Goal: Find specific page/section: Find specific page/section

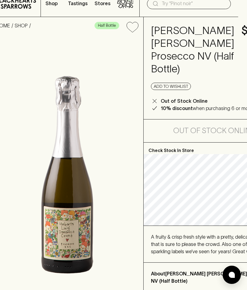
scroll to position [0, 9]
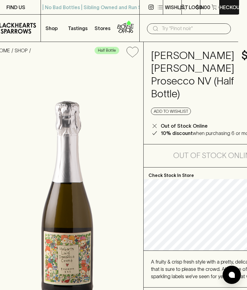
click at [168, 27] on input "text" at bounding box center [193, 29] width 64 height 10
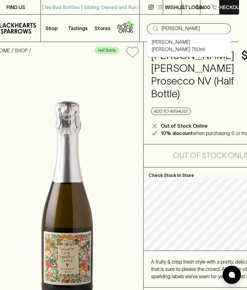
click at [204, 41] on link "[PERSON_NAME] [PERSON_NAME] 750ml" at bounding box center [189, 45] width 74 height 15
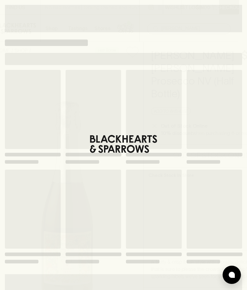
type input "[PERSON_NAME] [PERSON_NAME] 750ml"
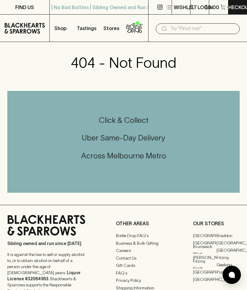
click at [173, 26] on input "text" at bounding box center [202, 29] width 64 height 10
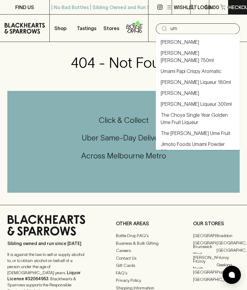
click at [222, 50] on link "[PERSON_NAME] [PERSON_NAME] 750ml" at bounding box center [197, 56] width 74 height 15
type input "[PERSON_NAME] [PERSON_NAME] 750ml"
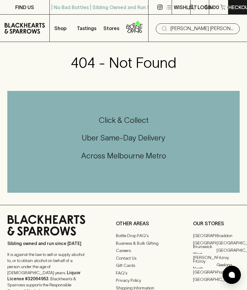
click at [224, 24] on input "[PERSON_NAME] [PERSON_NAME] 750ml" at bounding box center [202, 29] width 64 height 10
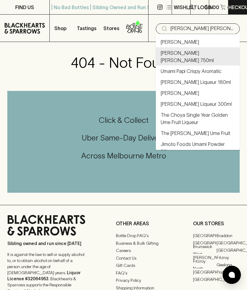
click at [222, 51] on link "[PERSON_NAME] [PERSON_NAME] 750ml" at bounding box center [197, 56] width 74 height 15
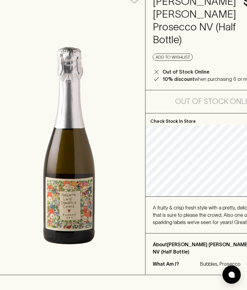
scroll to position [0, 7]
